Goal: Information Seeking & Learning: Learn about a topic

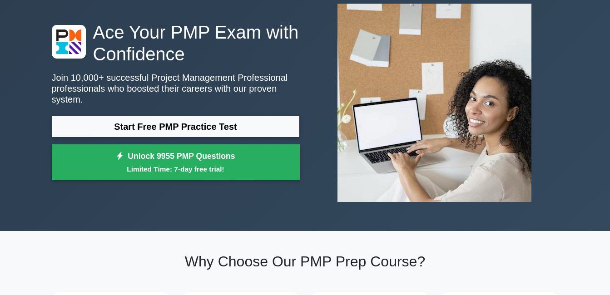
scroll to position [73, 0]
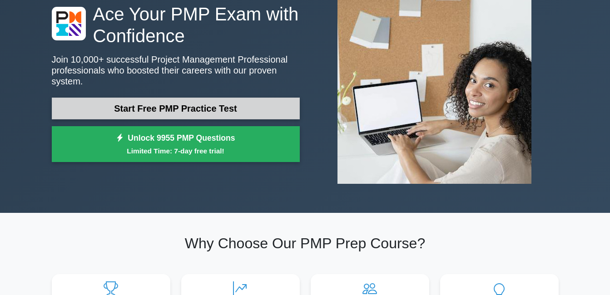
click at [230, 98] on link "Start Free PMP Practice Test" at bounding box center [176, 109] width 248 height 22
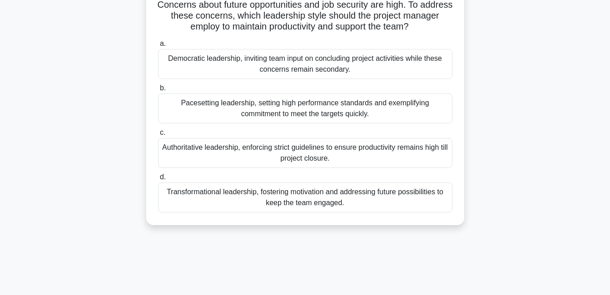
scroll to position [91, 0]
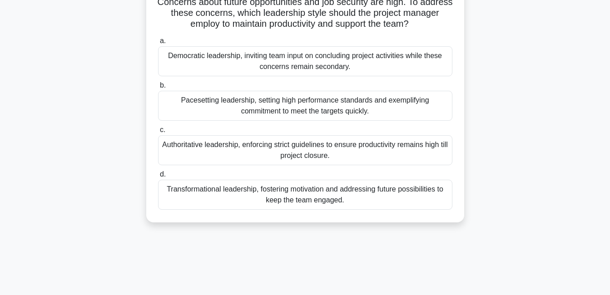
click at [395, 210] on div "Transformational leadership, fostering motivation and addressing future possibi…" at bounding box center [305, 195] width 295 height 30
click at [158, 178] on input "d. Transformational leadership, fostering motivation and addressing future poss…" at bounding box center [158, 175] width 0 height 6
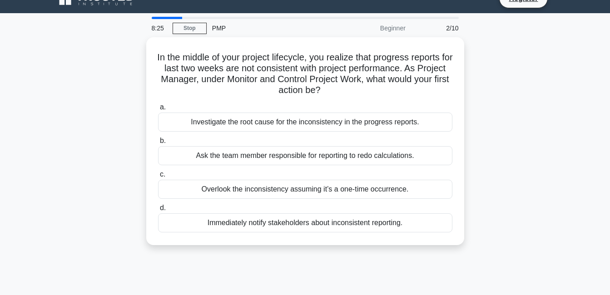
scroll to position [0, 0]
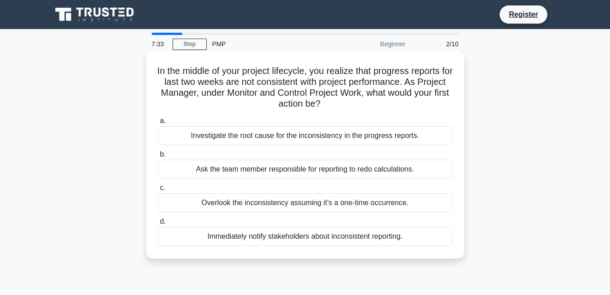
click at [297, 237] on div "Immediately notify stakeholders about inconsistent reporting." at bounding box center [305, 236] width 295 height 19
click at [158, 225] on input "d. Immediately notify stakeholders about inconsistent reporting." at bounding box center [158, 222] width 0 height 6
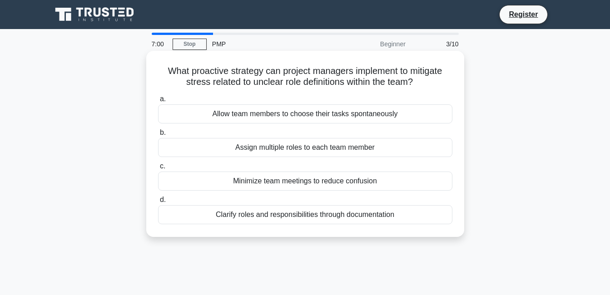
click at [259, 118] on div "Allow team members to choose their tasks spontaneously" at bounding box center [305, 114] width 295 height 19
click at [158, 102] on input "a. Allow team members to choose their tasks spontaneously" at bounding box center [158, 99] width 0 height 6
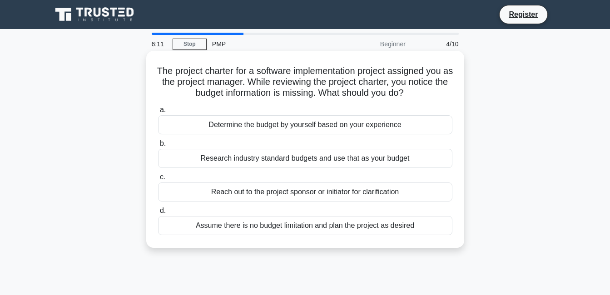
click at [276, 157] on div "Research industry standard budgets and use that as your budget" at bounding box center [305, 158] width 295 height 19
click at [158, 147] on input "b. Research industry standard budgets and use that as your budget" at bounding box center [158, 144] width 0 height 6
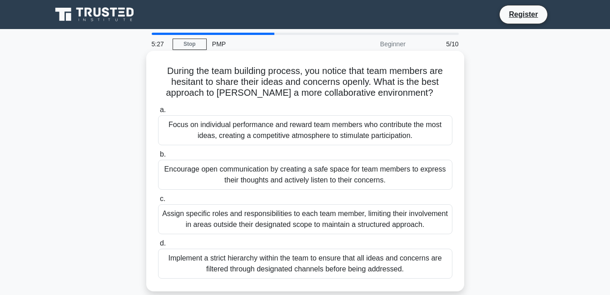
click at [274, 181] on div "Encourage open communication by creating a safe space for team members to expre…" at bounding box center [305, 175] width 295 height 30
click at [158, 158] on input "b. Encourage open communication by creating a safe space for team members to ex…" at bounding box center [158, 155] width 0 height 6
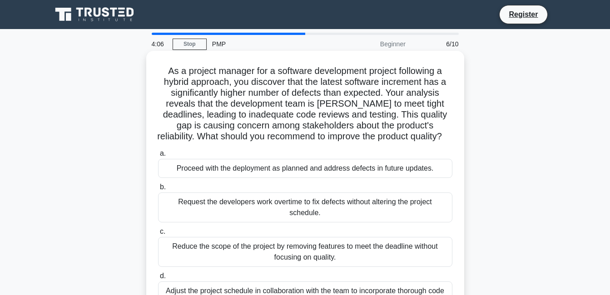
click at [364, 291] on div "Adjust the project schedule in collaboration with the team to incorporate thoro…" at bounding box center [305, 297] width 295 height 30
click at [158, 280] on input "d. Adjust the project schedule in collaboration with the team to incorporate th…" at bounding box center [158, 277] width 0 height 6
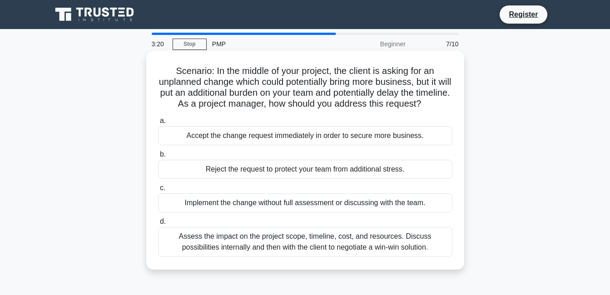
click at [342, 257] on div "Assess the impact on the project scope, timeline, cost, and resources. Discuss …" at bounding box center [305, 242] width 295 height 30
click at [158, 225] on input "d. Assess the impact on the project scope, timeline, cost, and resources. Discu…" at bounding box center [158, 222] width 0 height 6
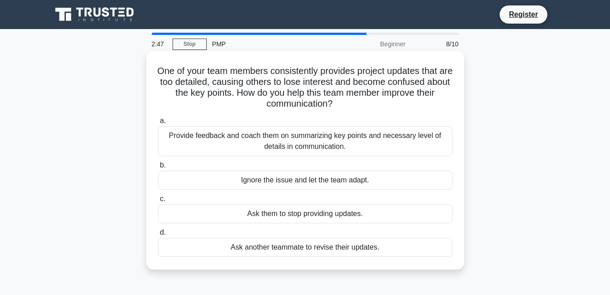
click at [258, 148] on div "Provide feedback and coach them on summarizing key points and necessary level o…" at bounding box center [305, 141] width 295 height 30
click at [158, 124] on input "a. Provide feedback and coach them on summarizing key points and necessary leve…" at bounding box center [158, 121] width 0 height 6
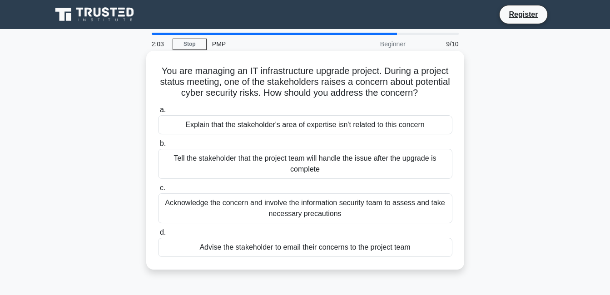
click at [300, 163] on div "Tell the stakeholder that the project team will handle the issue after the upgr…" at bounding box center [305, 164] width 295 height 30
click at [158, 147] on input "b. Tell the stakeholder that the project team will handle the issue after the u…" at bounding box center [158, 144] width 0 height 6
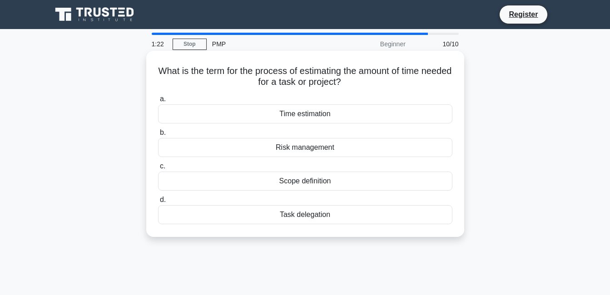
click at [257, 144] on div "Risk management" at bounding box center [305, 147] width 295 height 19
click at [158, 136] on input "b. Risk management" at bounding box center [158, 133] width 0 height 6
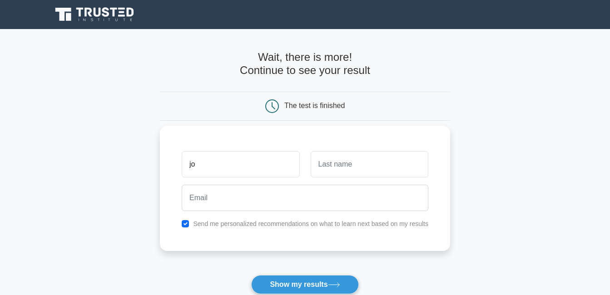
type input "j"
type input "[PERSON_NAME]"
click at [326, 162] on input "text" at bounding box center [370, 164] width 118 height 26
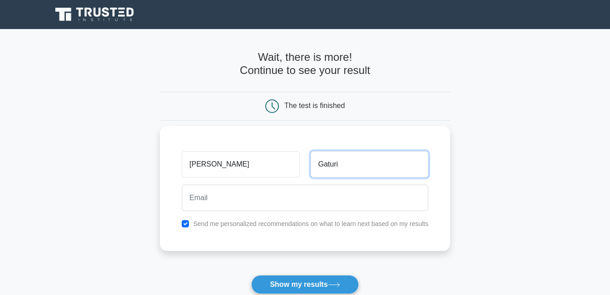
type input "Gaturi"
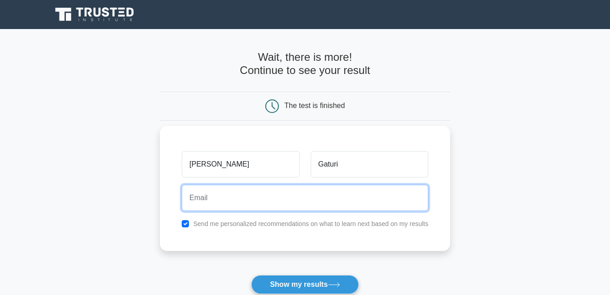
click at [298, 207] on input "email" at bounding box center [305, 198] width 247 height 26
type input "gaturijoshua@gmail.com"
click at [251, 275] on button "Show my results" at bounding box center [304, 284] width 107 height 19
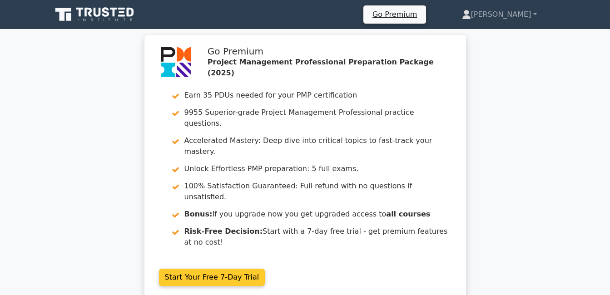
drag, startPoint x: 0, startPoint y: 0, endPoint x: 298, endPoint y: 207, distance: 362.7
click at [265, 269] on link "Start Your Free 7-Day Trial" at bounding box center [212, 277] width 106 height 17
click at [205, 269] on link "Start Your Free 7-Day Trial" at bounding box center [212, 277] width 106 height 17
